Goal: Check status: Check status

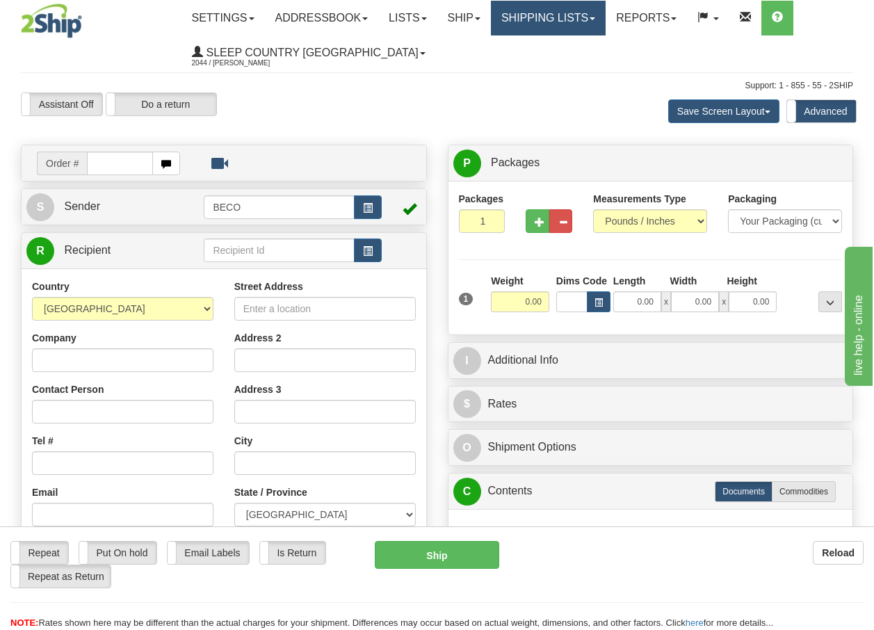
click at [599, 22] on link "Shipping lists" at bounding box center [548, 18] width 115 height 35
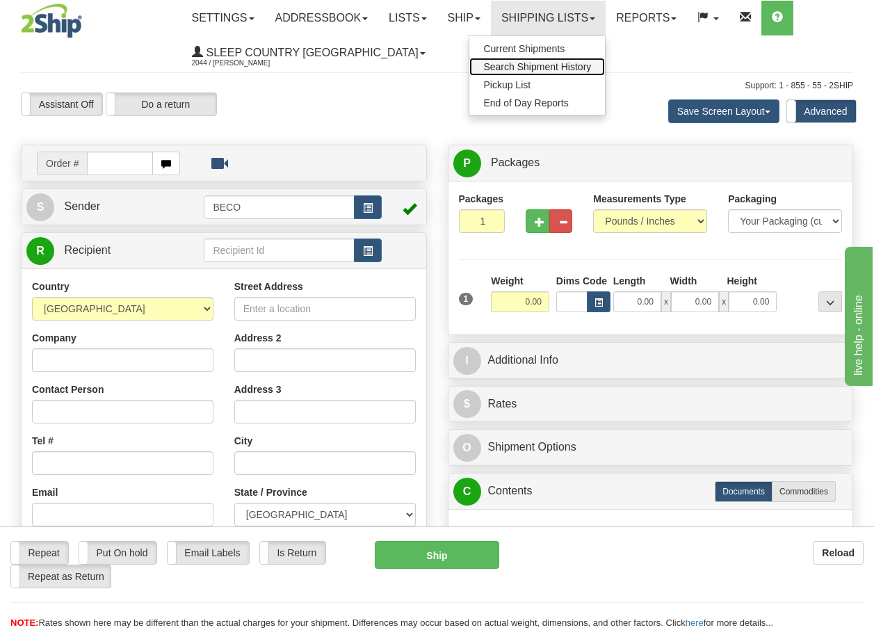
click at [563, 67] on span "Search Shipment History" at bounding box center [538, 66] width 108 height 11
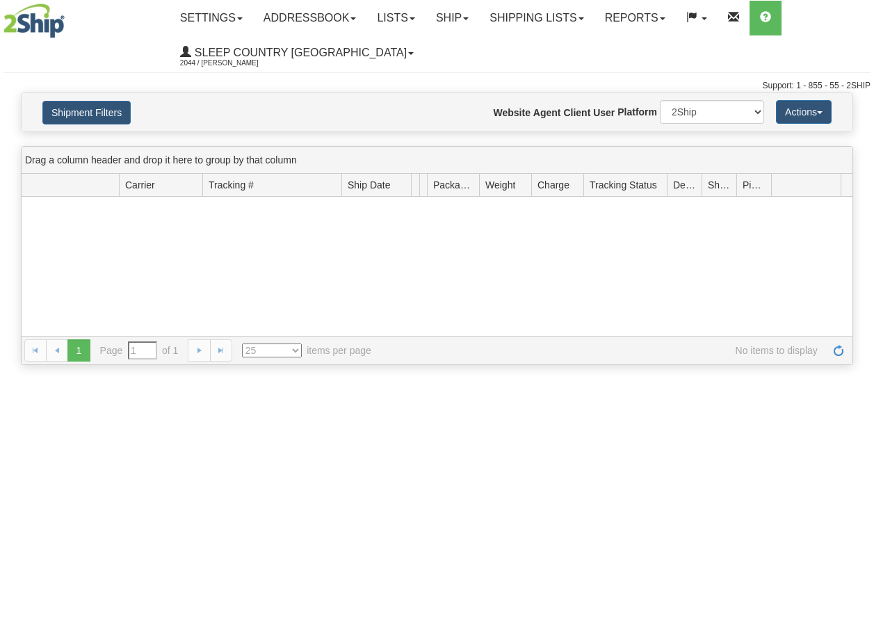
type input "From [DATE] To [DATE]"
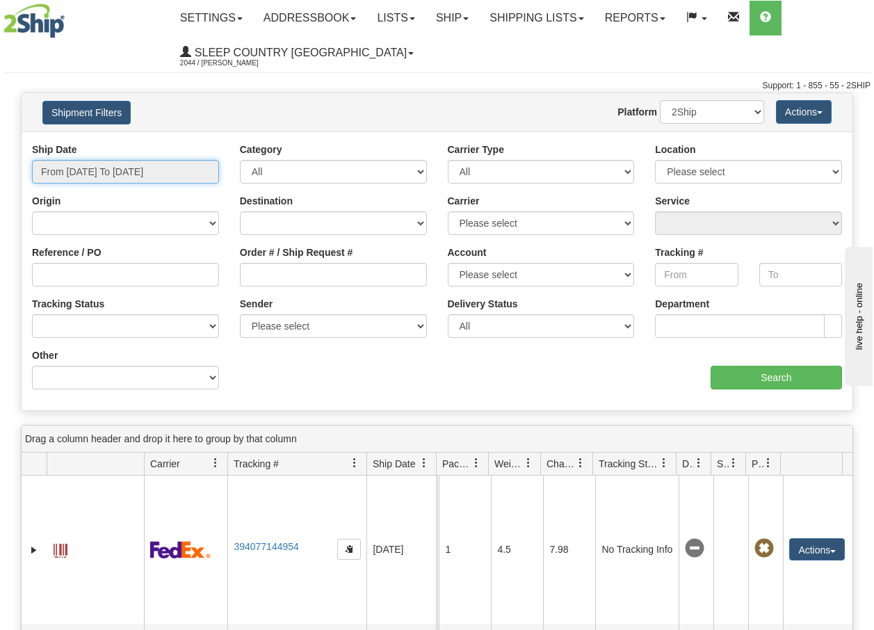
type input "[DATE]"
click at [195, 173] on input "From 10/09/2025 To 10/10/2025" at bounding box center [125, 172] width 187 height 24
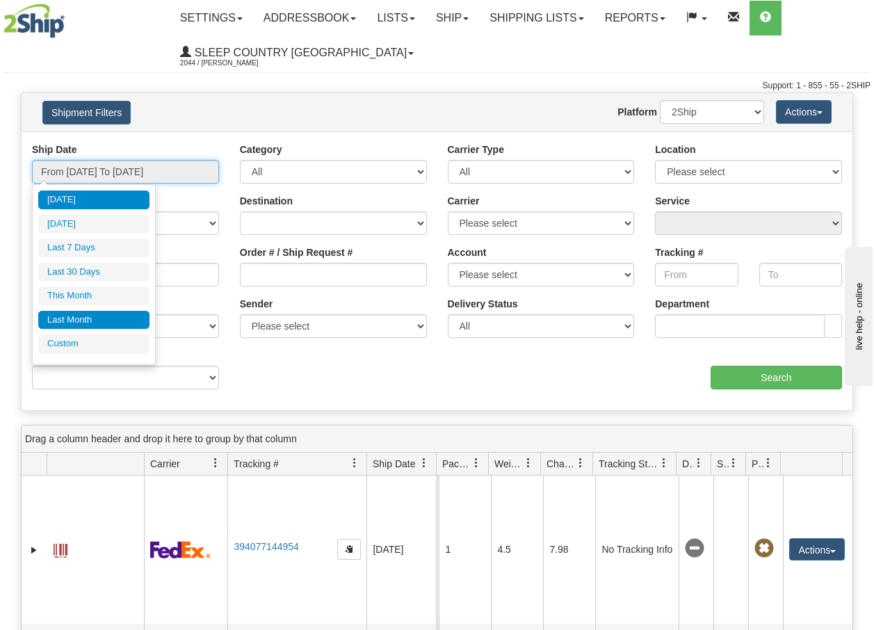
type input "10/01/2025"
type input "10/31/2025"
type input "[DATE]"
type input "09/01/2025"
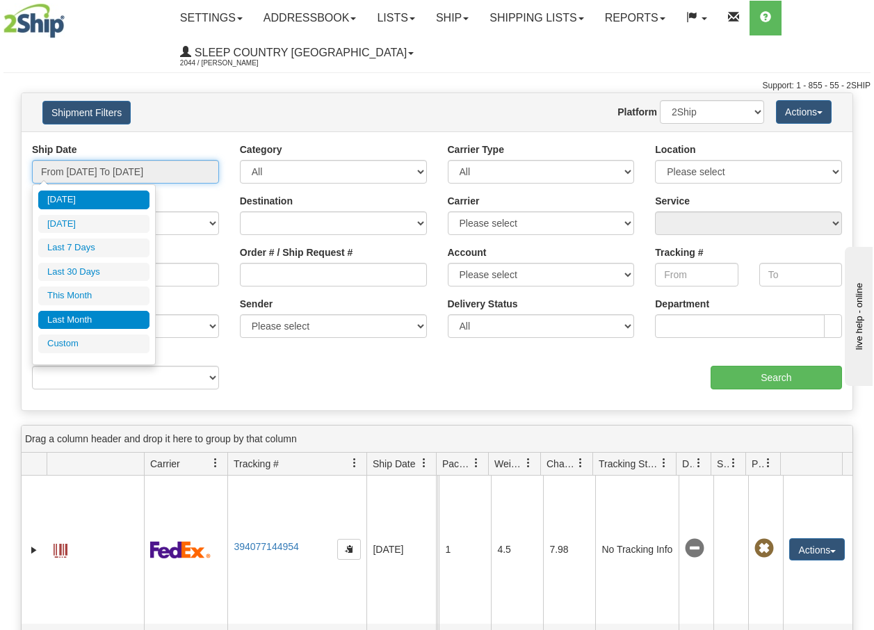
type input "09/30/2025"
type input "[DATE]"
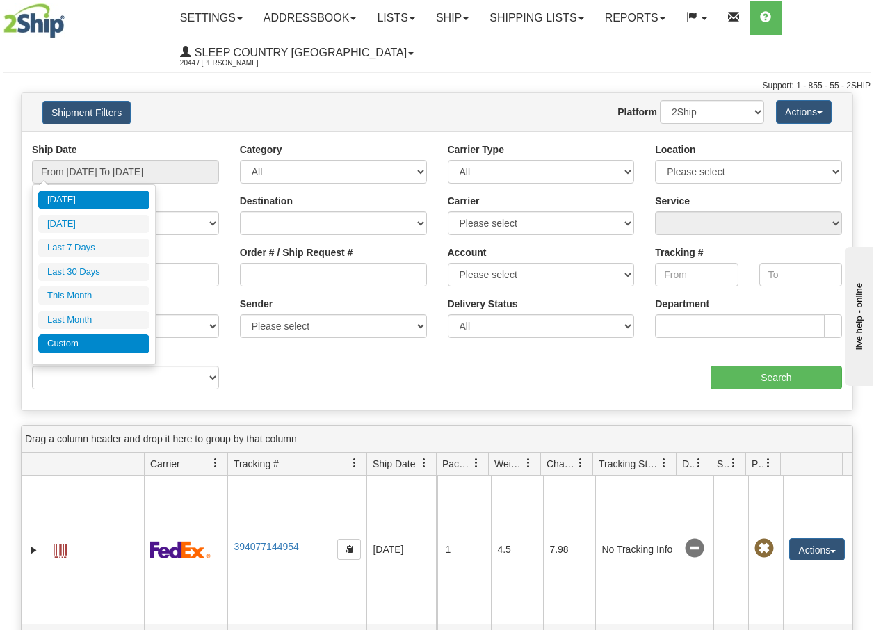
click at [77, 344] on li "Custom" at bounding box center [93, 344] width 111 height 19
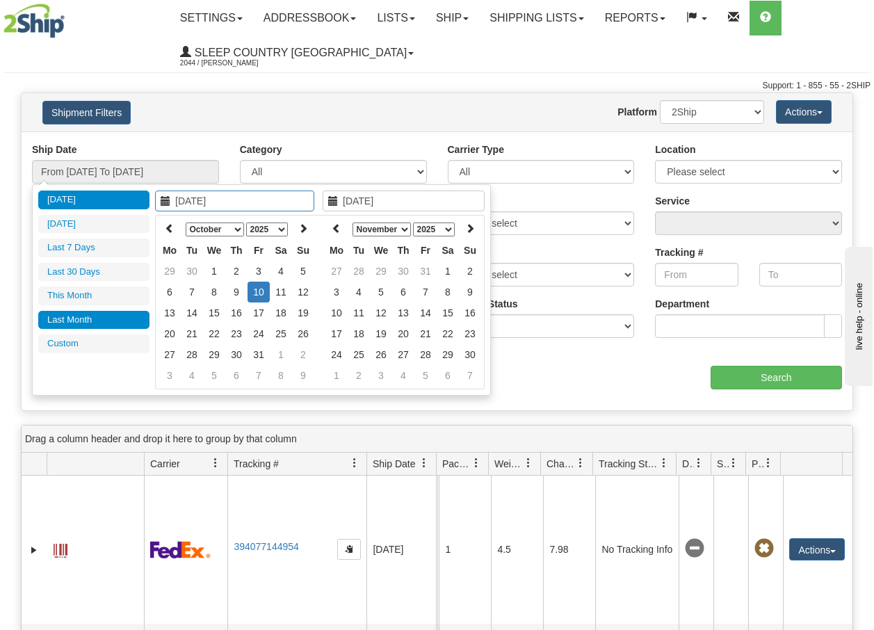
type input "09/01/2025"
type input "09/30/2025"
type input "10/01/2025"
type input "10/31/2025"
type input "[DATE]"
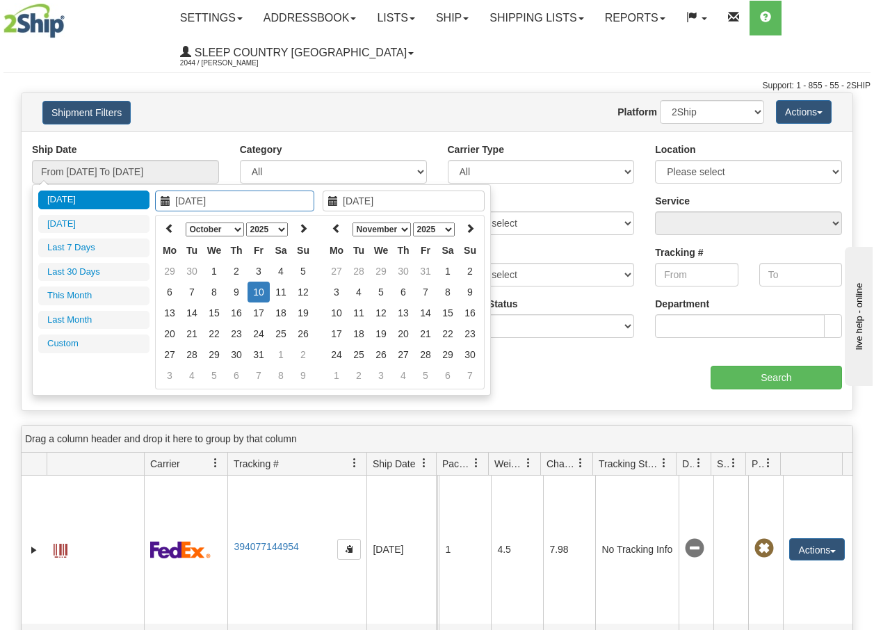
type input "[DATE]"
click at [169, 227] on icon at bounding box center [170, 228] width 10 height 10
click at [168, 227] on icon at bounding box center [170, 228] width 10 height 10
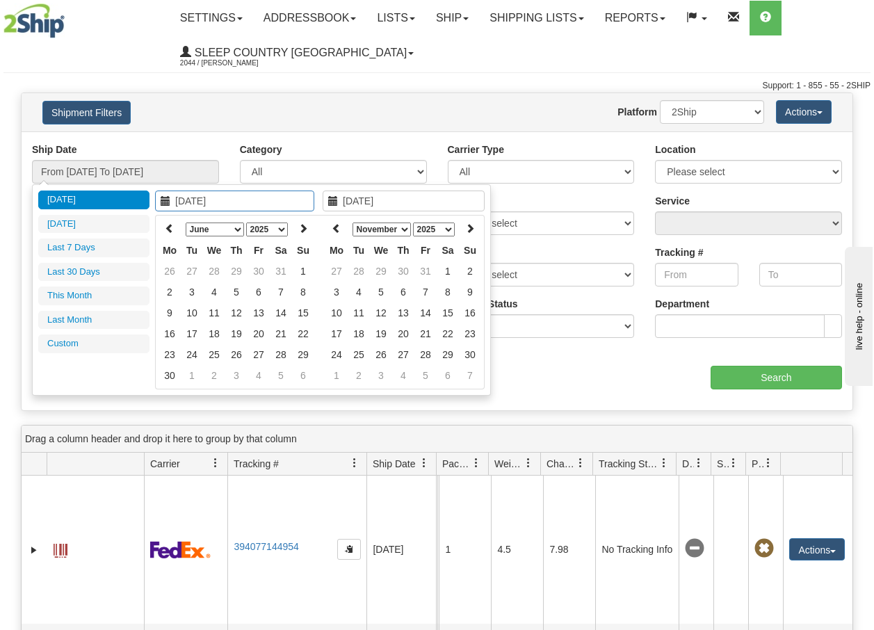
click at [168, 227] on icon at bounding box center [170, 228] width 10 height 10
type input "05/19/2025"
click at [168, 333] on td "19" at bounding box center [170, 333] width 22 height 21
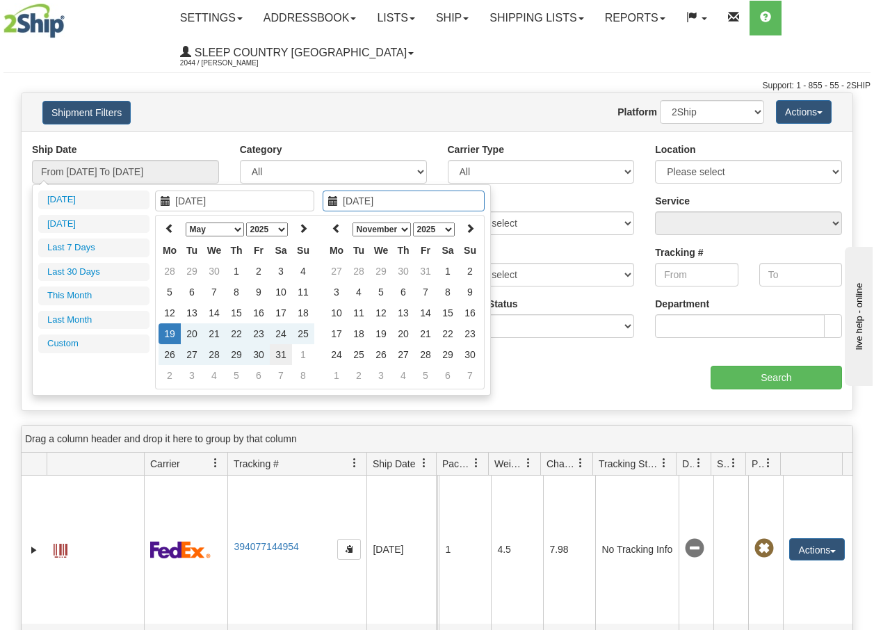
type input "05/31/2025"
click at [284, 357] on td "31" at bounding box center [281, 354] width 22 height 21
type input "From 05/19/2025 To 05/31/2025"
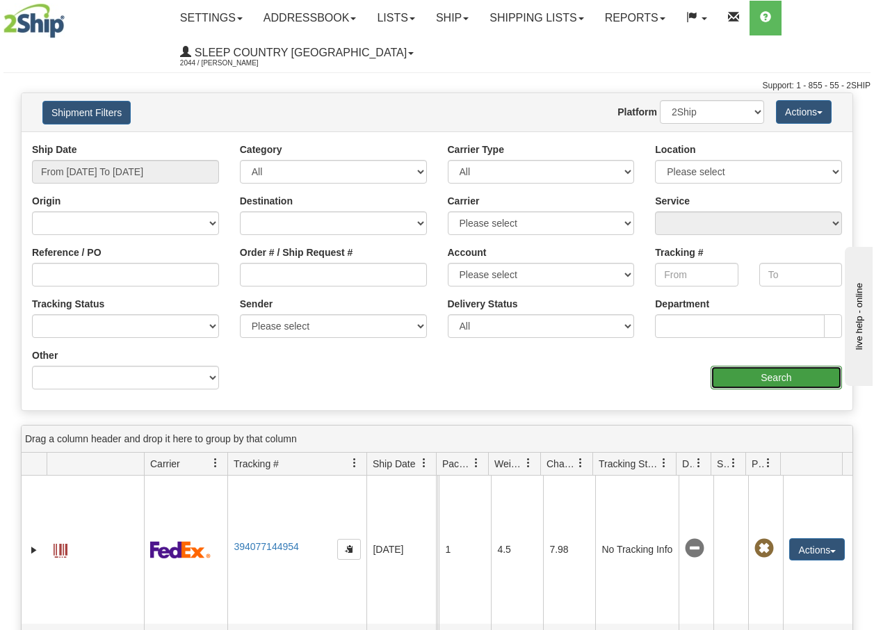
click at [765, 378] on input "Search" at bounding box center [776, 378] width 131 height 24
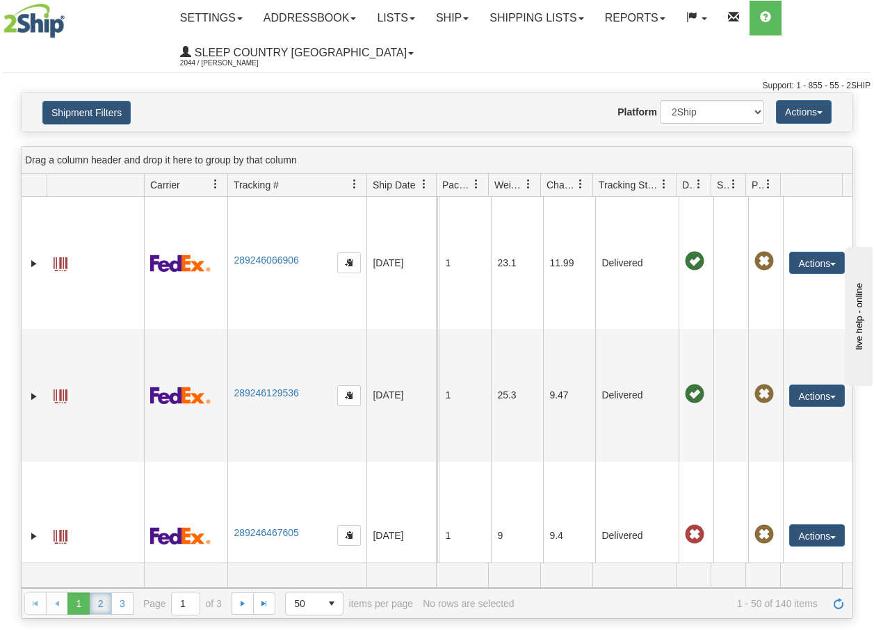
click at [99, 605] on link "2" at bounding box center [101, 604] width 22 height 22
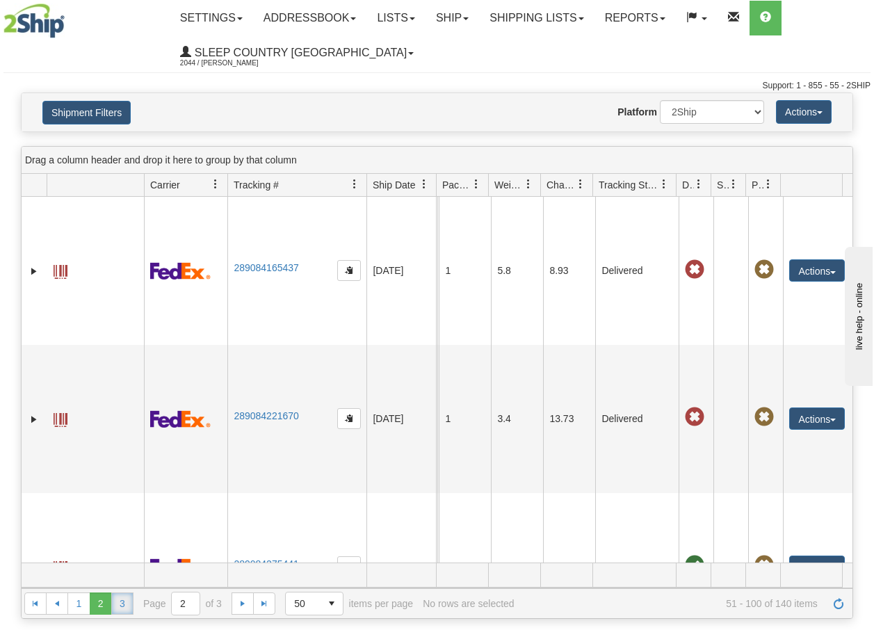
click at [123, 602] on link "3" at bounding box center [122, 604] width 22 height 22
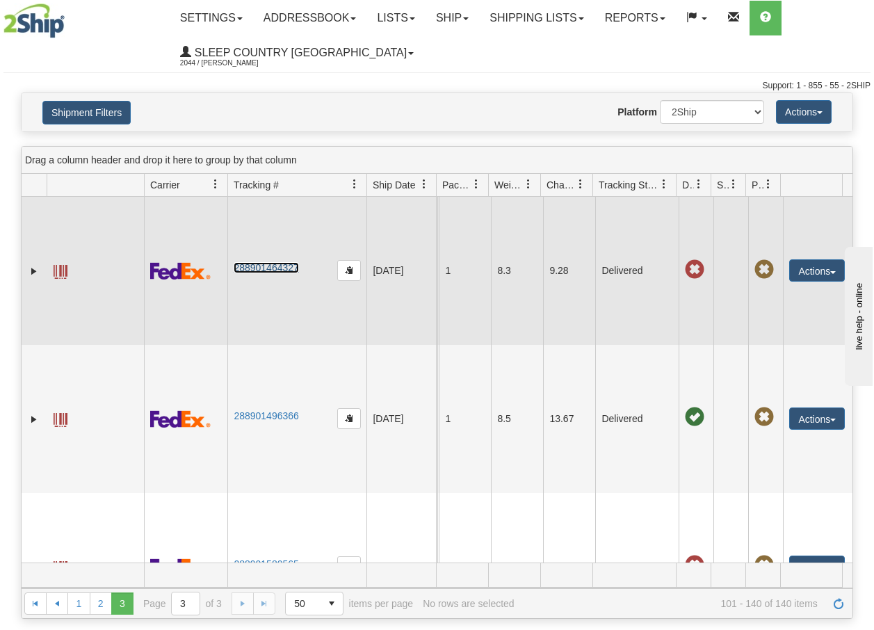
click at [257, 269] on link "288901464327" at bounding box center [266, 267] width 65 height 11
click at [59, 275] on span at bounding box center [61, 272] width 14 height 14
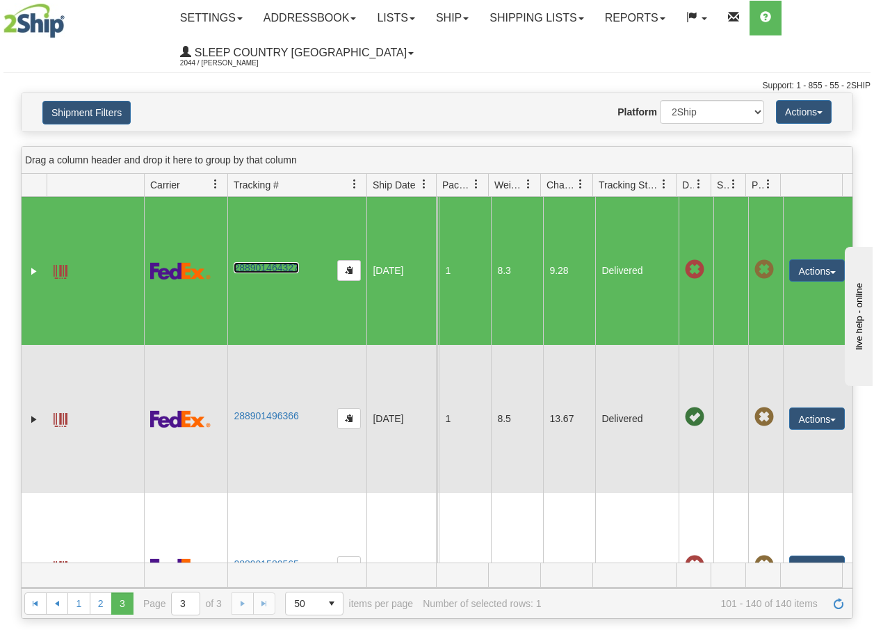
click at [58, 422] on span at bounding box center [61, 420] width 14 height 14
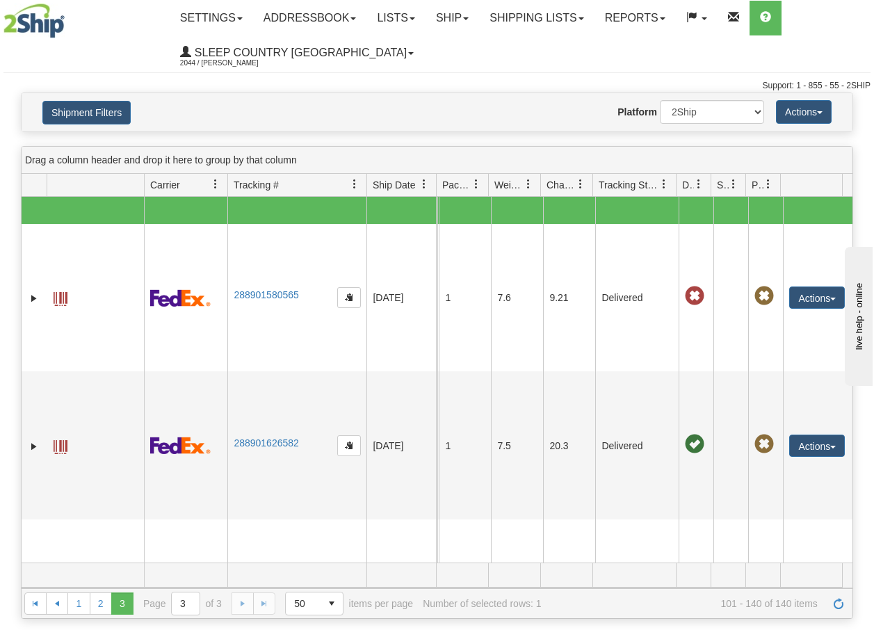
scroll to position [287, 0]
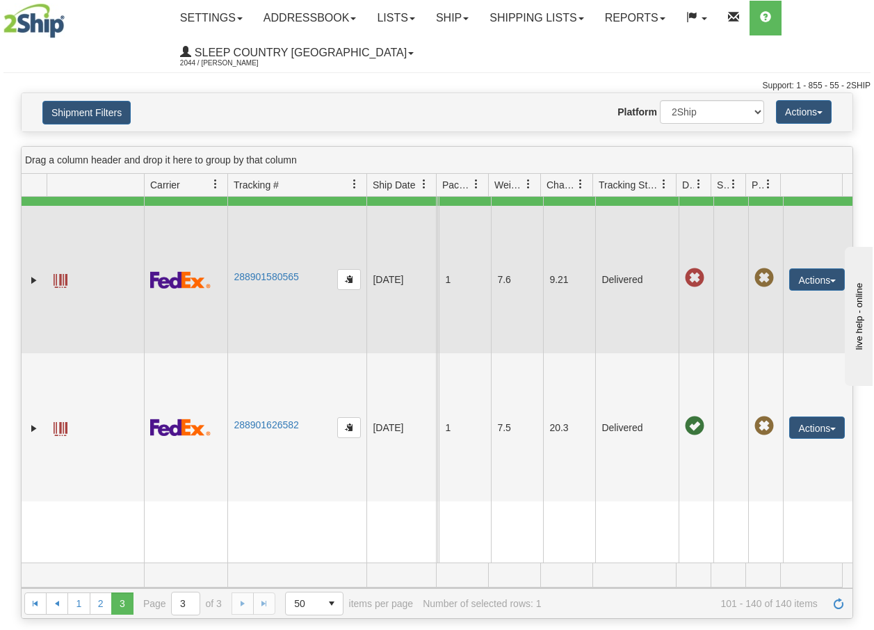
click at [54, 279] on span at bounding box center [61, 281] width 14 height 14
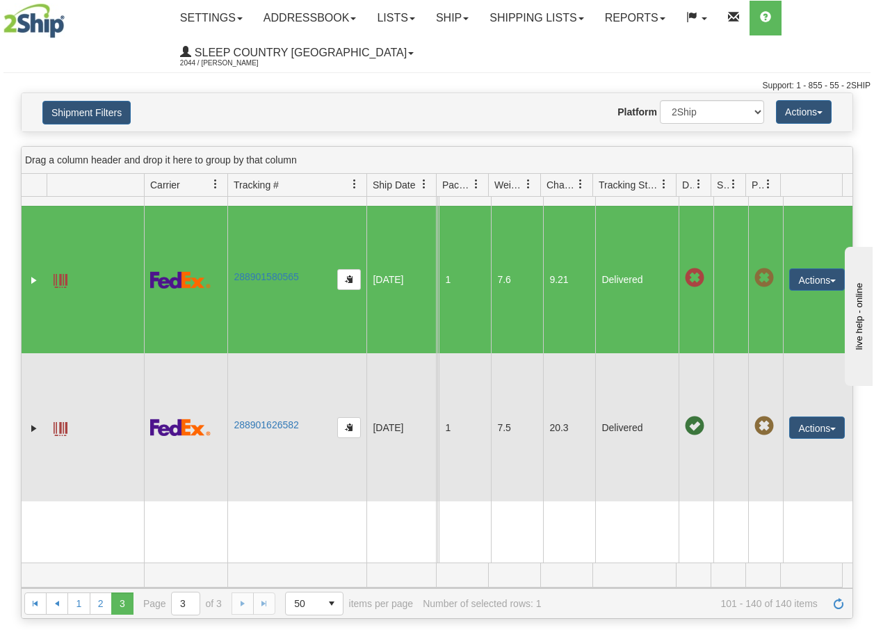
click at [60, 427] on span at bounding box center [61, 429] width 14 height 14
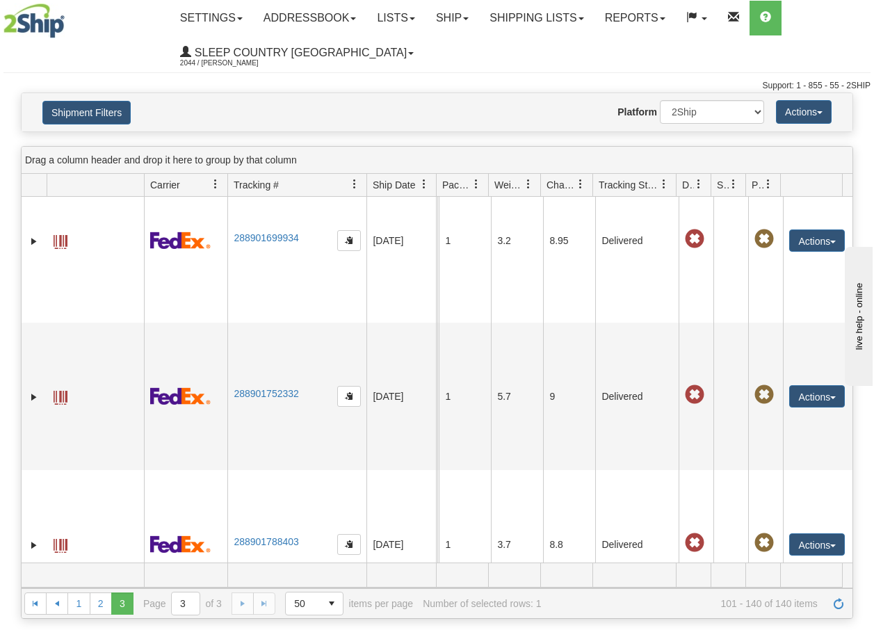
scroll to position [658, 0]
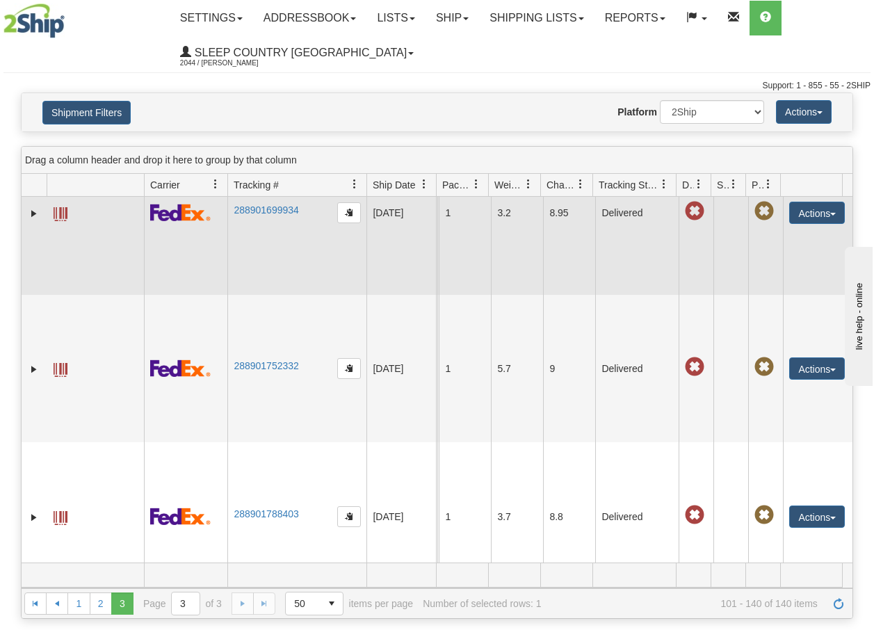
click at [57, 221] on span at bounding box center [61, 214] width 14 height 14
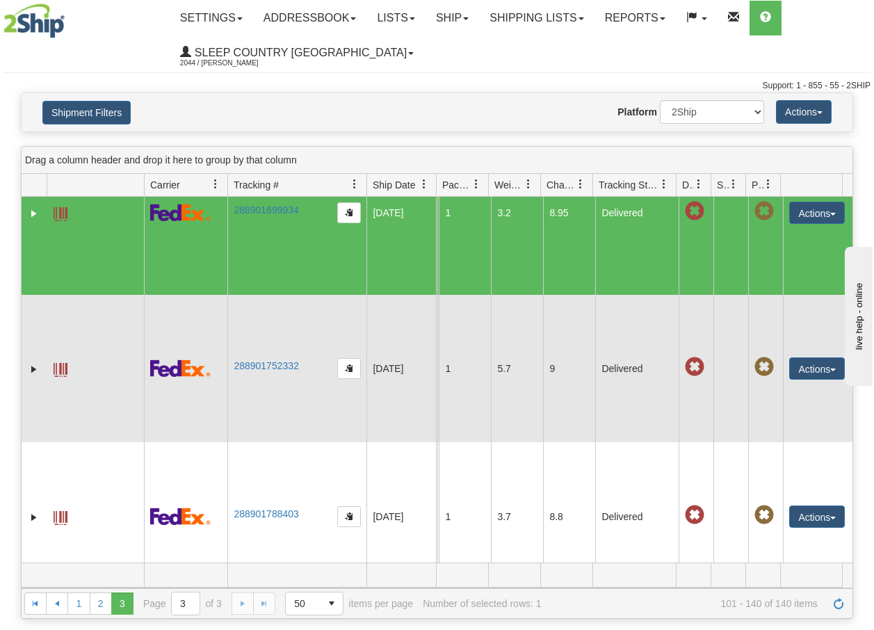
click at [49, 431] on td at bounding box center [95, 369] width 97 height 148
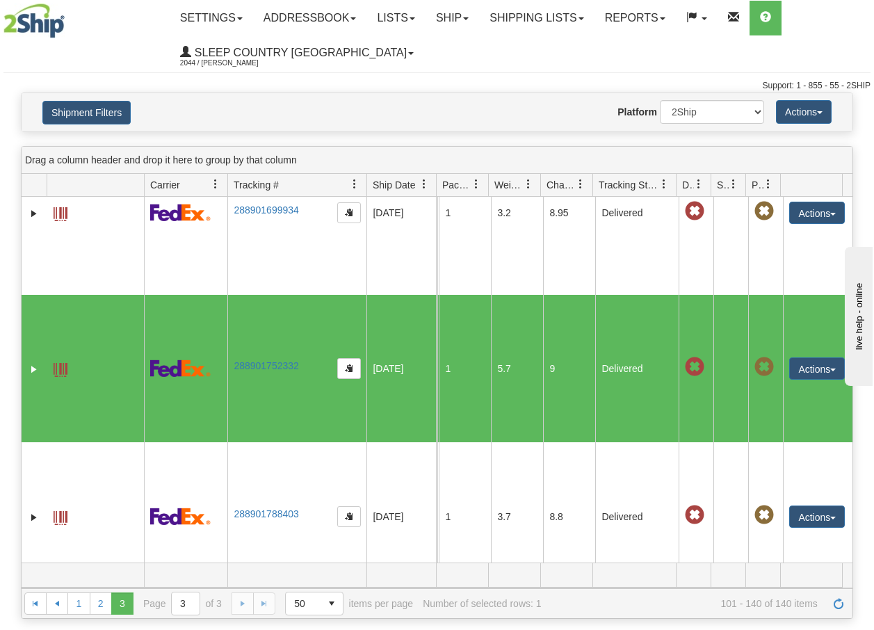
click at [58, 377] on span at bounding box center [61, 370] width 14 height 14
